Goal: Find specific page/section: Find specific page/section

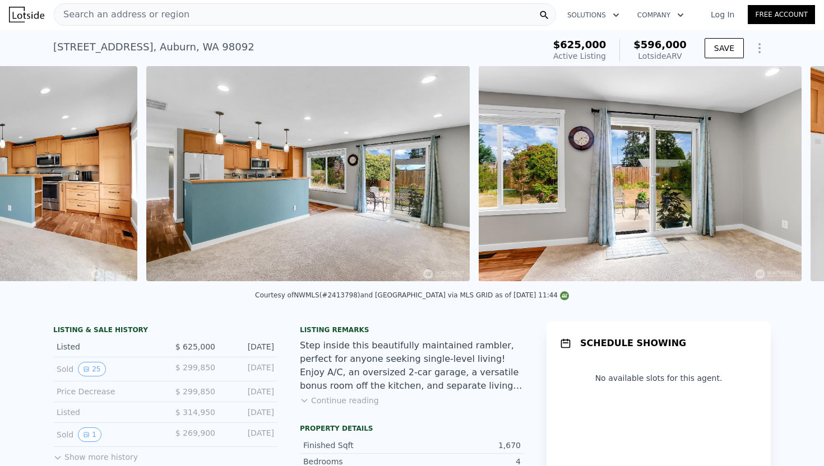
scroll to position [0, 5267]
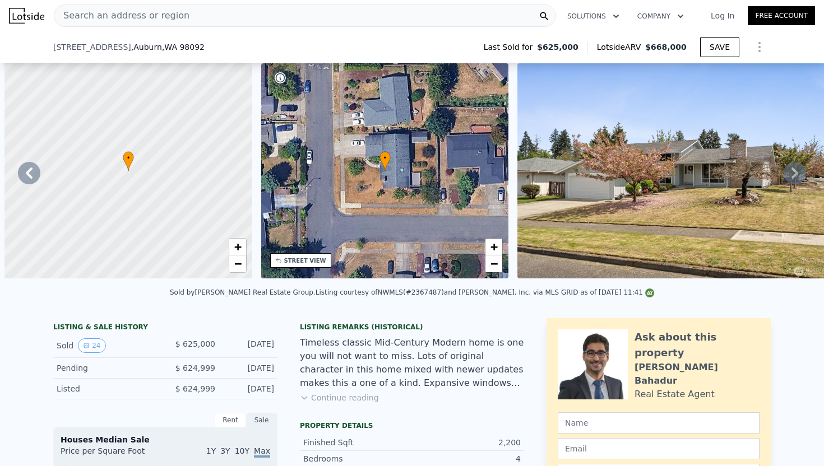
scroll to position [0, 5749]
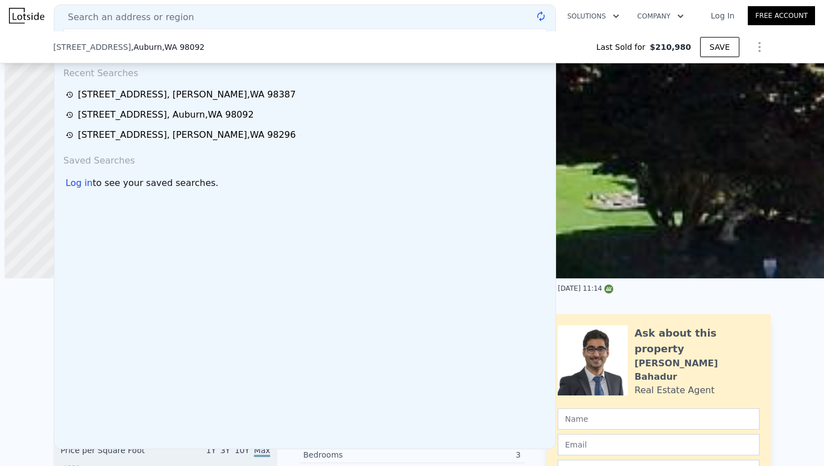
scroll to position [0, 261]
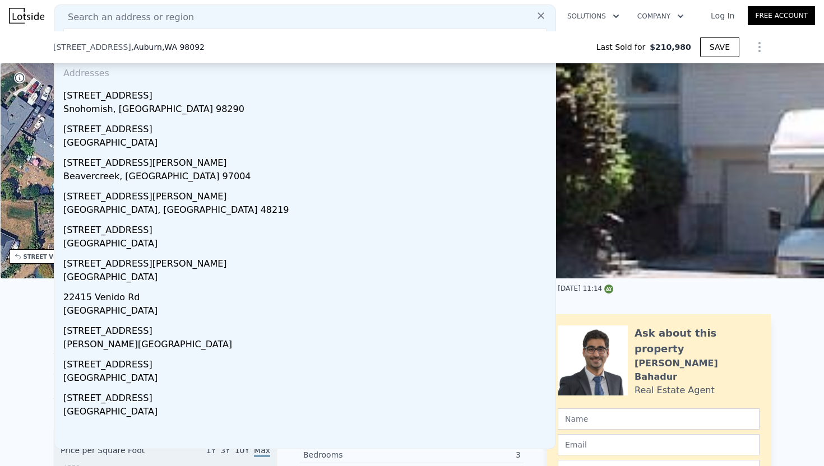
click at [47, 33] on div "2820 Skyway Pl , Auburn , WA 98092 Last Sold for $210,980 SAVE" at bounding box center [412, 47] width 824 height 32
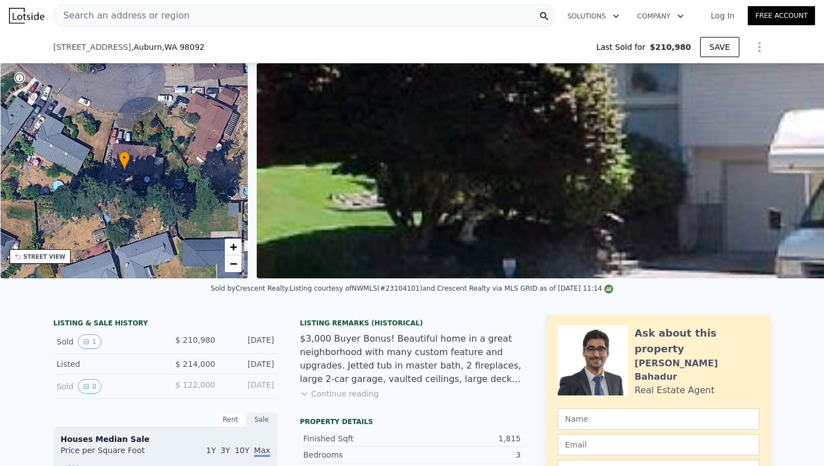
click at [103, 13] on span "Search an address or region" at bounding box center [121, 15] width 135 height 13
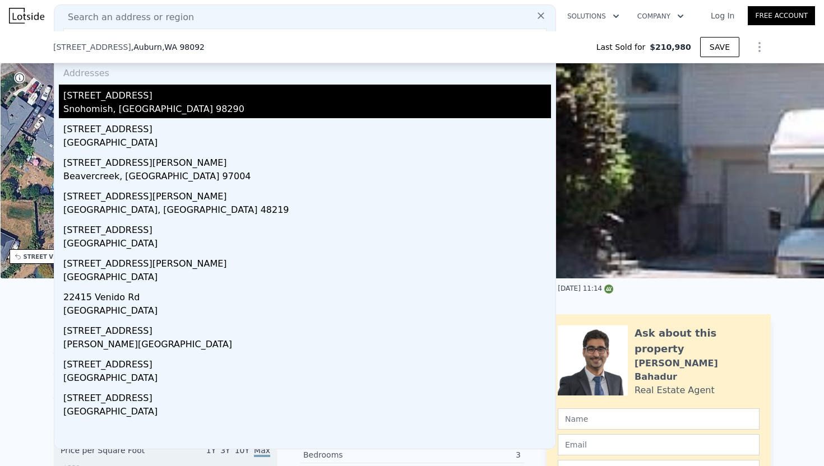
type input "22415 Dubuque Rd"
click at [78, 110] on div "Snohomish, WA 98290" at bounding box center [307, 111] width 488 height 16
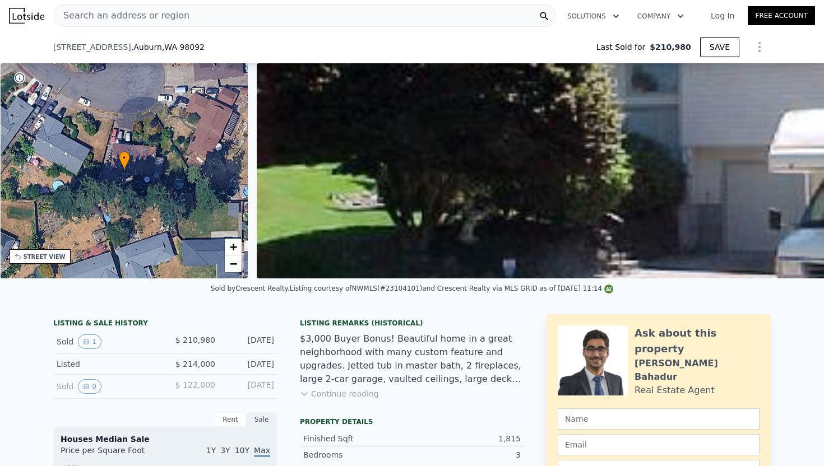
click at [136, 12] on span "Search an address or region" at bounding box center [121, 15] width 135 height 13
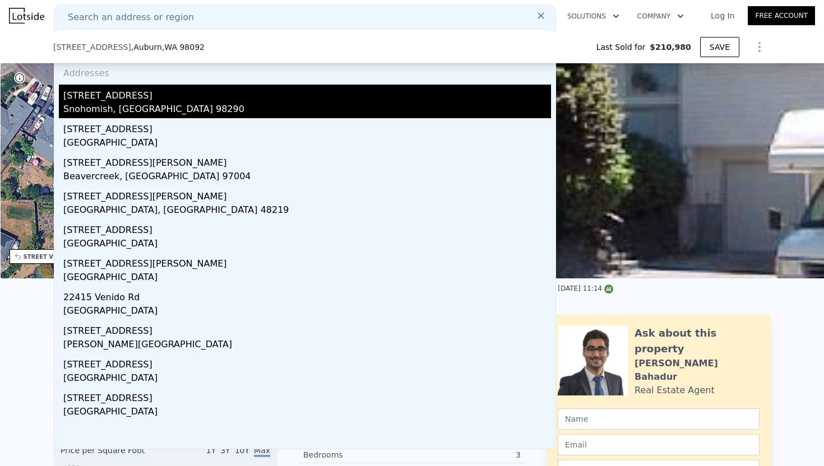
type input "22415 Dubuque Rd"
click at [115, 93] on div "22415 Dubuque Road" at bounding box center [307, 94] width 488 height 18
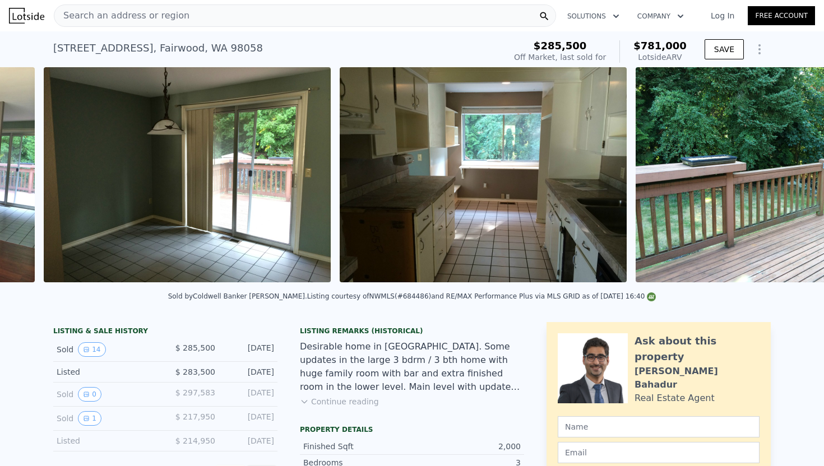
scroll to position [0, 1026]
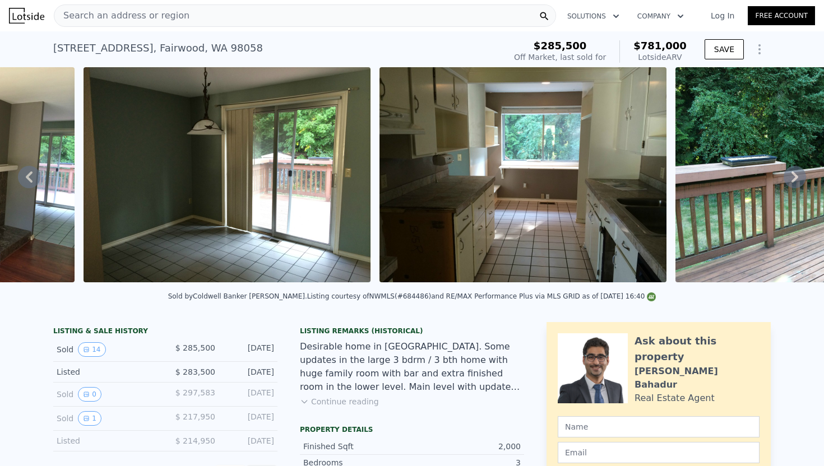
click at [210, 19] on div "Search an address or region" at bounding box center [305, 15] width 502 height 22
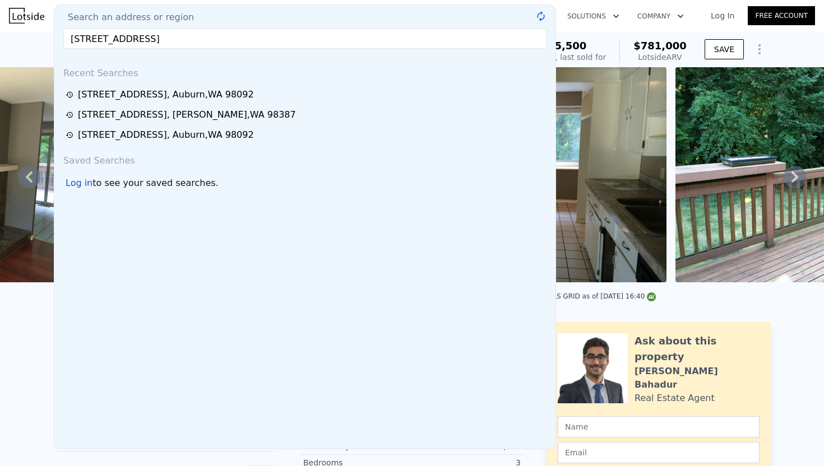
type input "7710 194th Street Ct E, Spanaway, WA 98387"
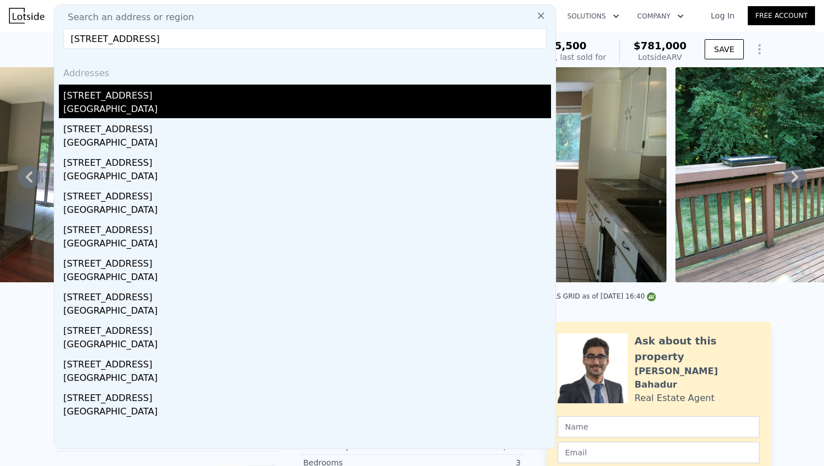
click at [154, 96] on div "7710 194th Street Ct E" at bounding box center [307, 94] width 488 height 18
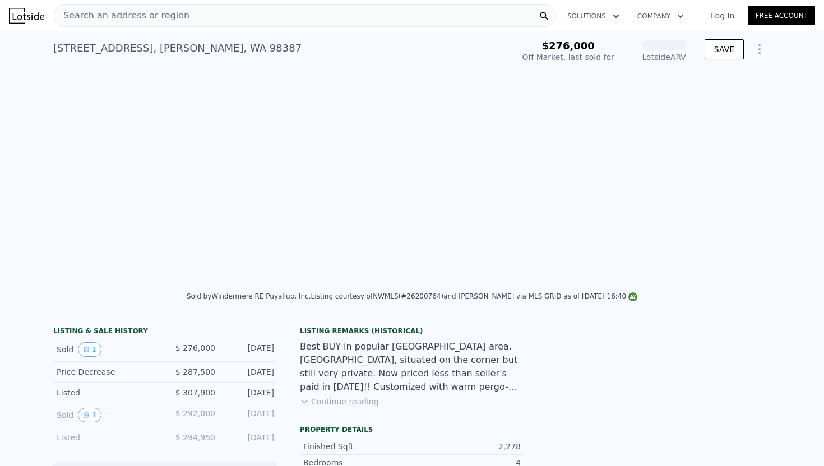
scroll to position [0, 513]
